Goal: Find specific page/section

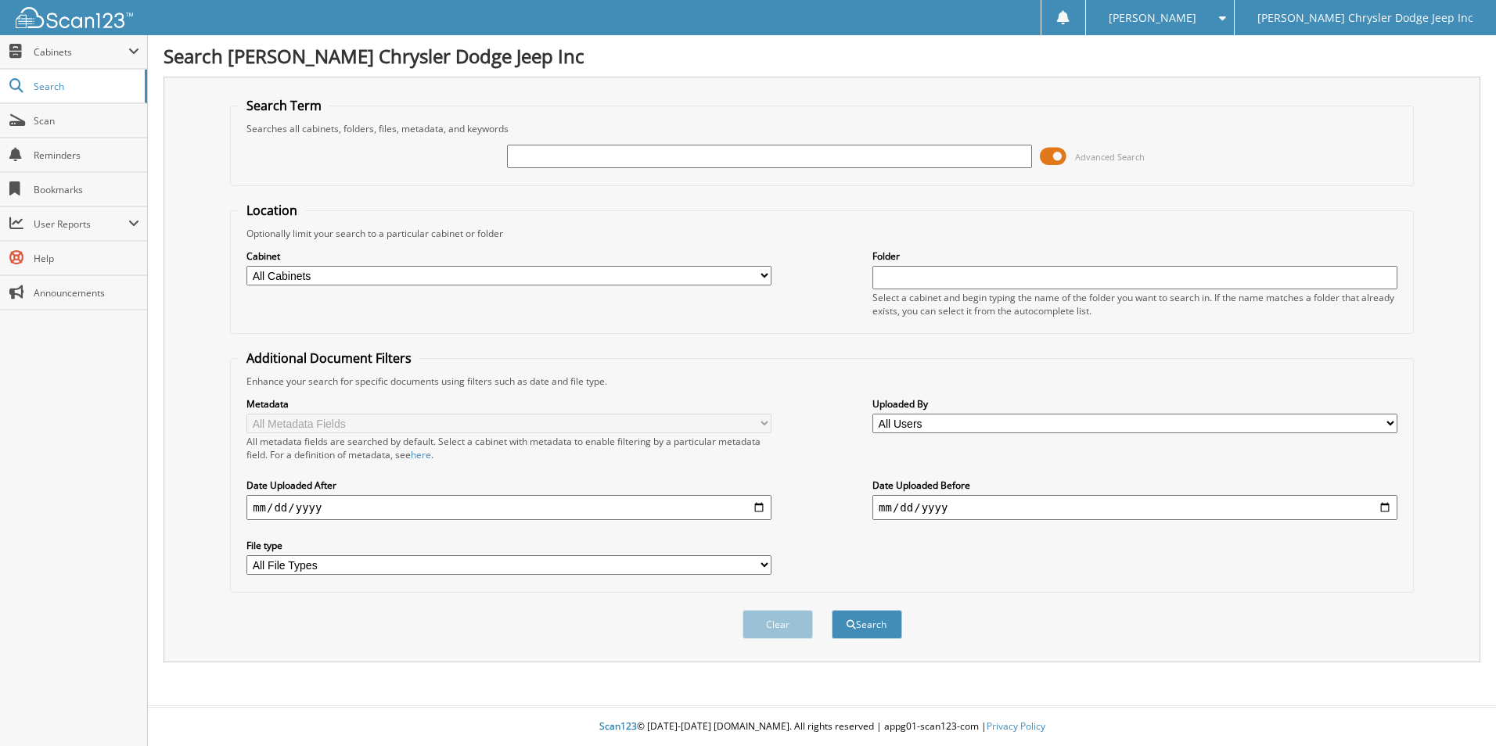
click at [646, 150] on input "text" at bounding box center [769, 156] width 525 height 23
type input "F3465A"
click at [832, 610] on button "Search" at bounding box center [867, 624] width 70 height 29
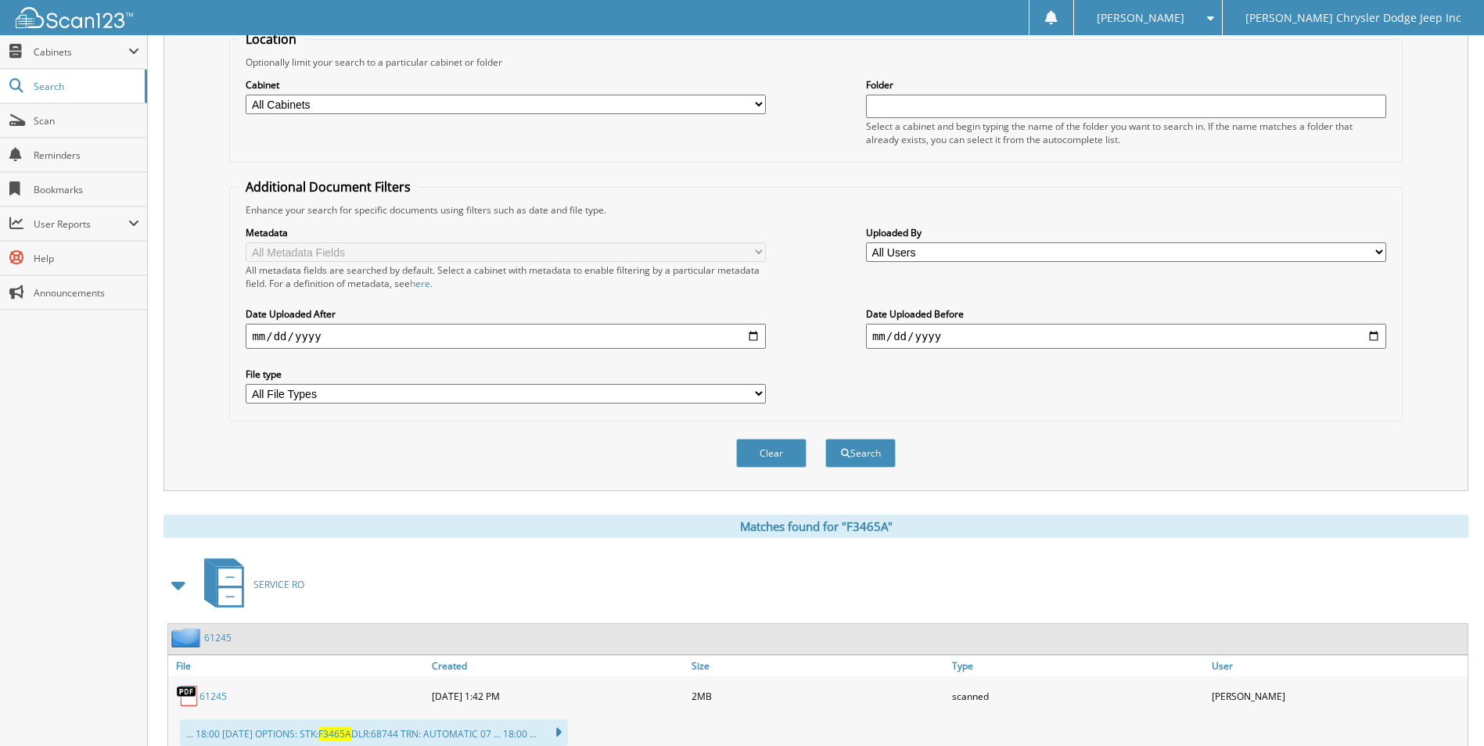
scroll to position [224, 0]
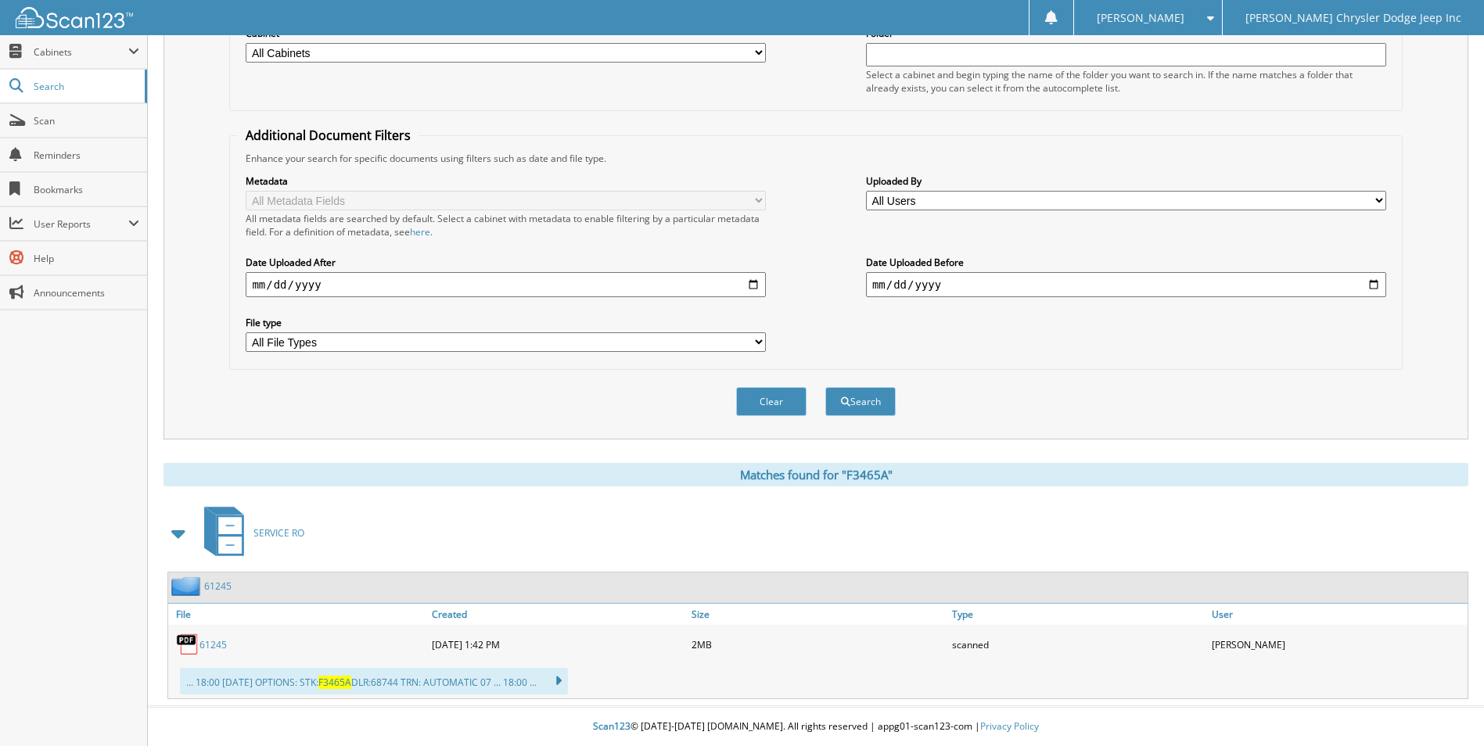
click at [468, 423] on div "Clear Search" at bounding box center [815, 401] width 1173 height 63
click at [562, 680] on icon at bounding box center [550, 682] width 23 height 22
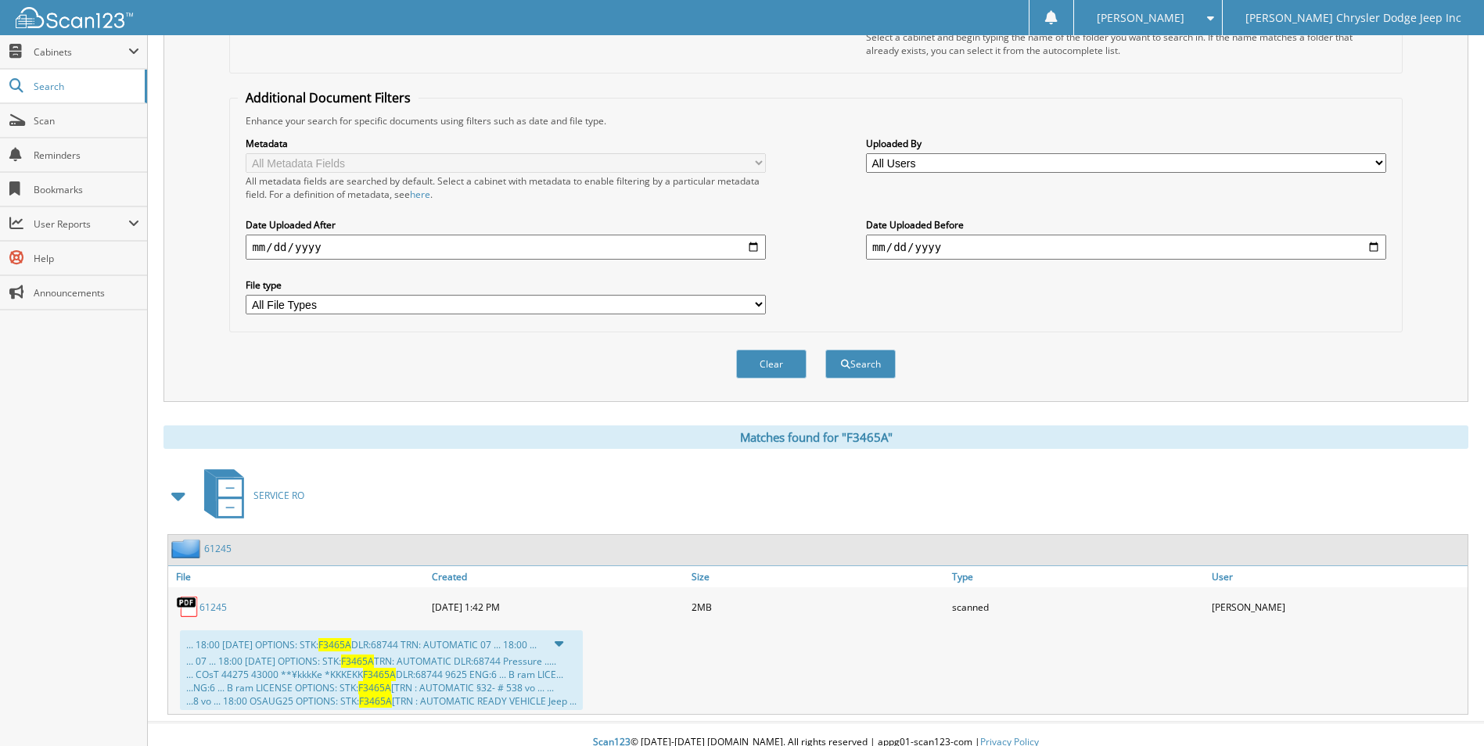
scroll to position [277, 0]
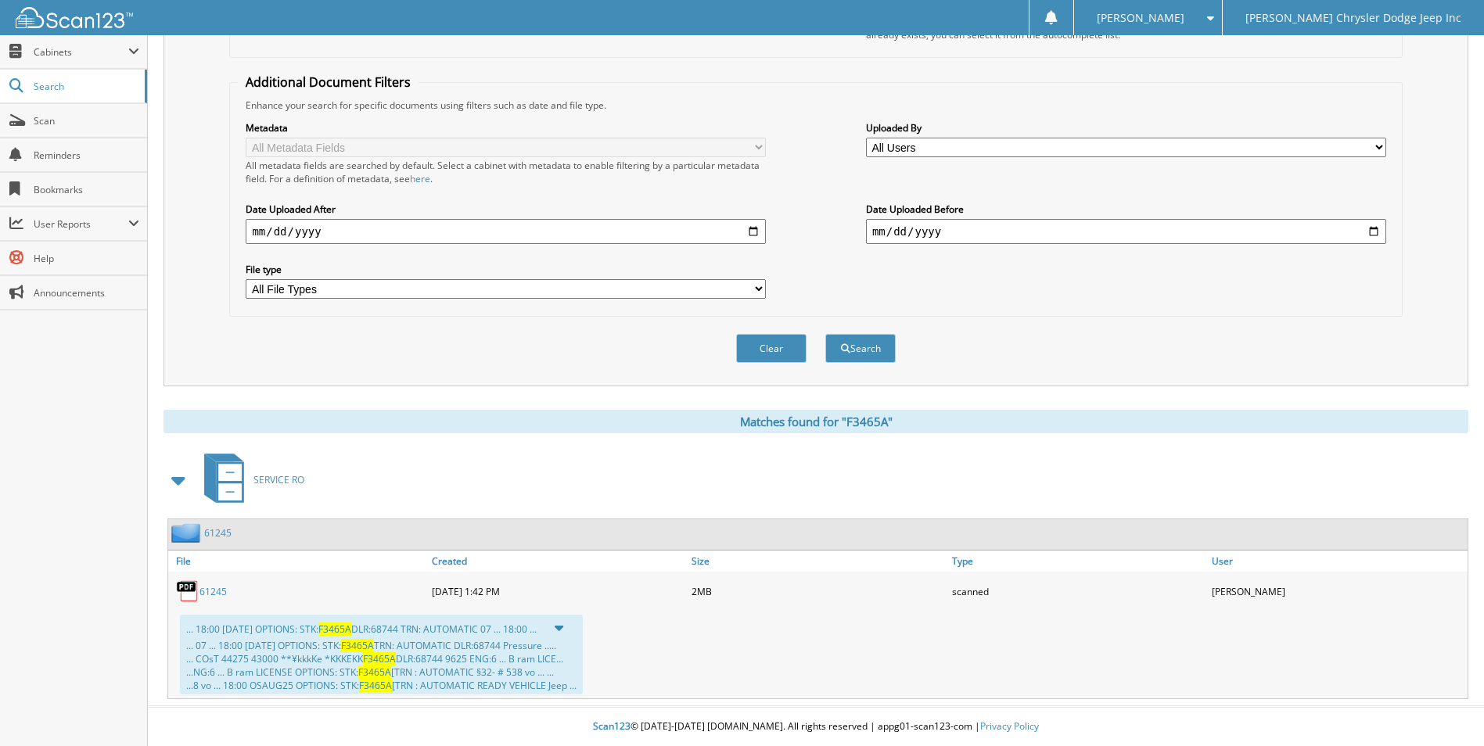
click at [202, 594] on link "61245" at bounding box center [213, 591] width 27 height 13
